Goal: Download file/media

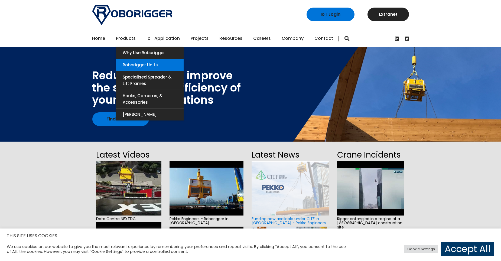
click at [145, 64] on link "Roborigger Units" at bounding box center [150, 65] width 68 height 12
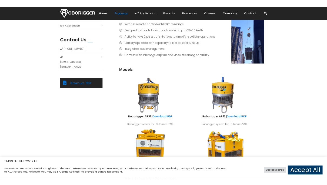
scroll to position [244, 0]
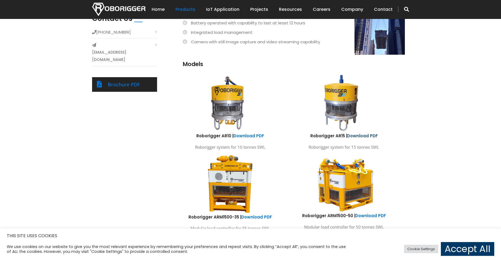
click at [367, 134] on link "Download PDF" at bounding box center [362, 136] width 31 height 6
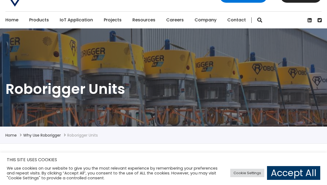
scroll to position [27, 0]
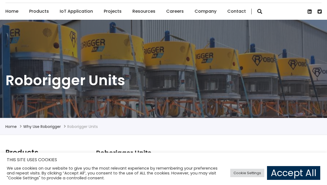
click at [286, 173] on link "Accept All" at bounding box center [293, 173] width 53 height 14
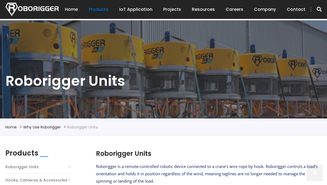
scroll to position [81, 0]
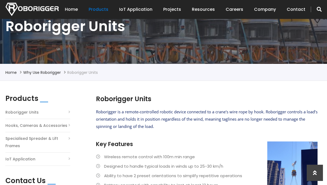
click at [158, 130] on p "Roborigger is a remote-controlled robotic device connected to a crane's wire ro…" at bounding box center [207, 119] width 222 height 22
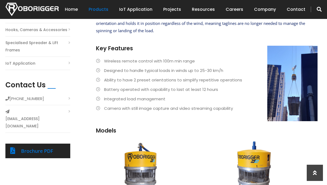
scroll to position [76, 0]
